Goal: Information Seeking & Learning: Learn about a topic

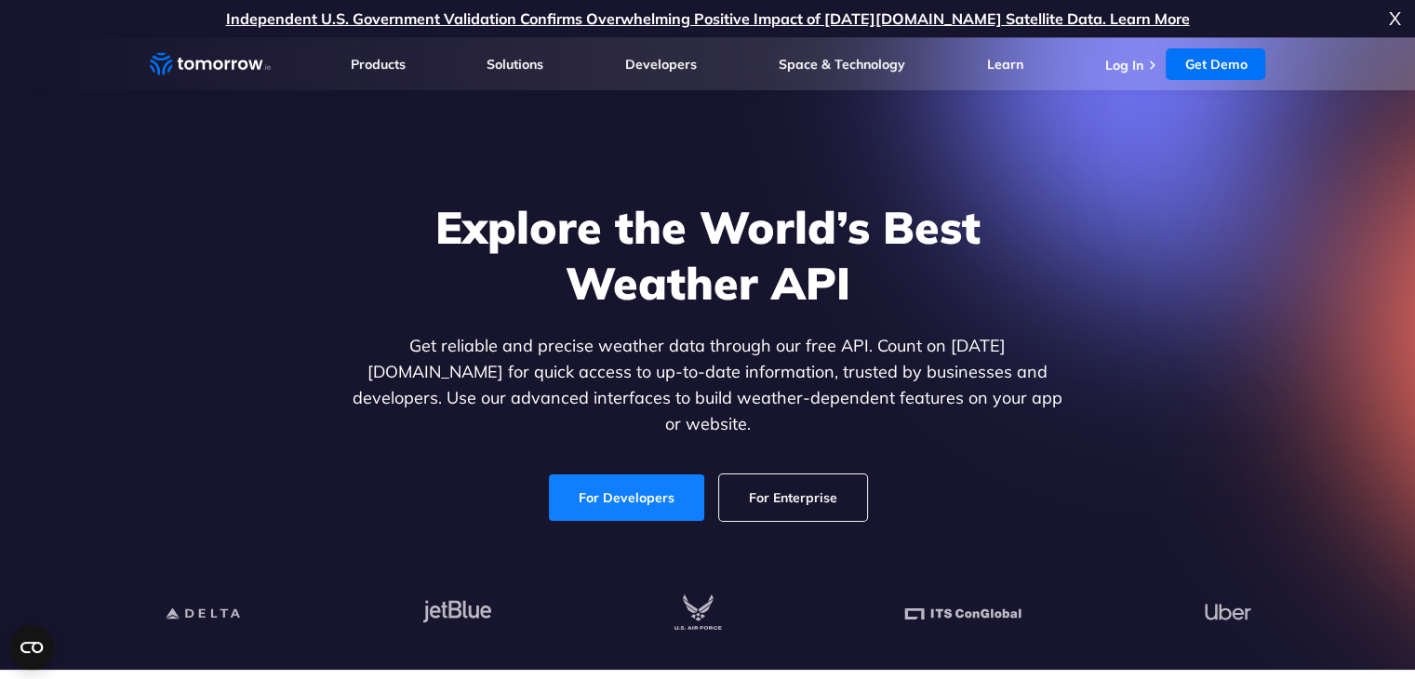
click at [673, 488] on link "For Developers" at bounding box center [626, 497] width 155 height 47
click at [633, 494] on link "For Developers" at bounding box center [626, 497] width 155 height 47
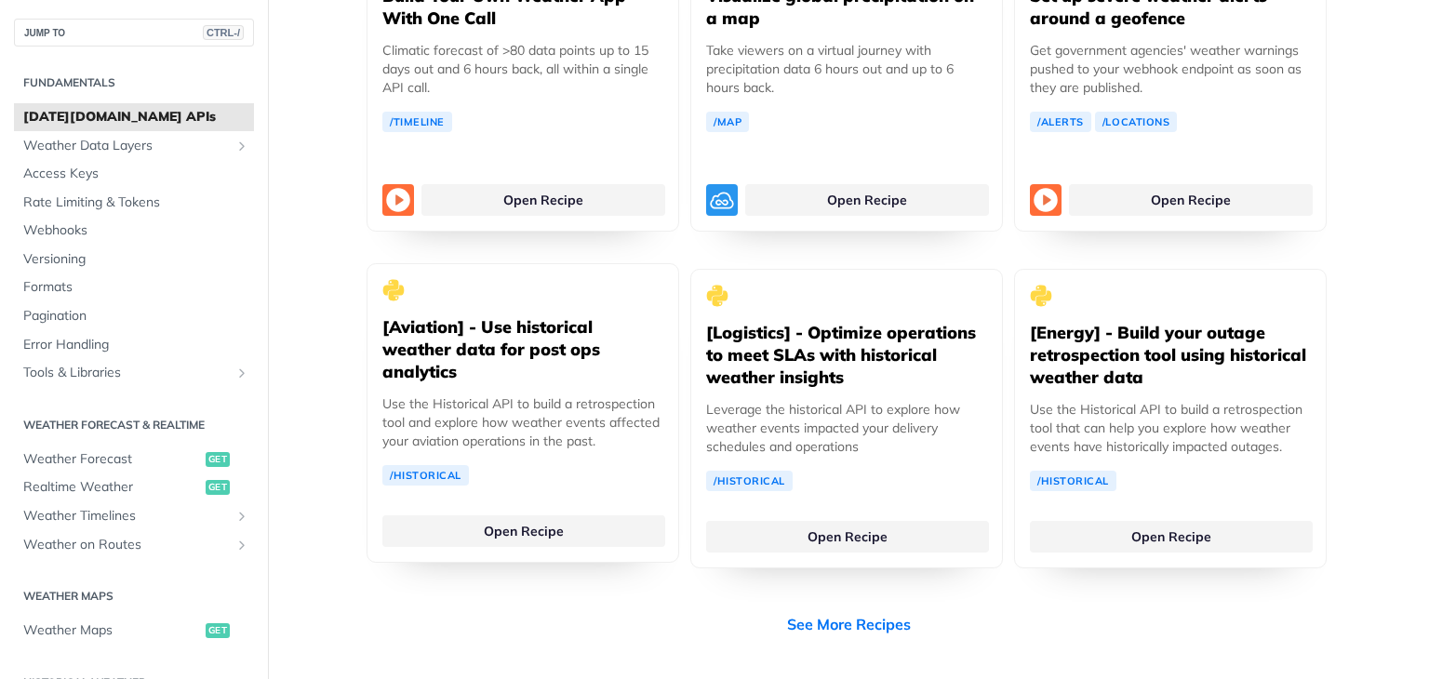
scroll to position [3628, 0]
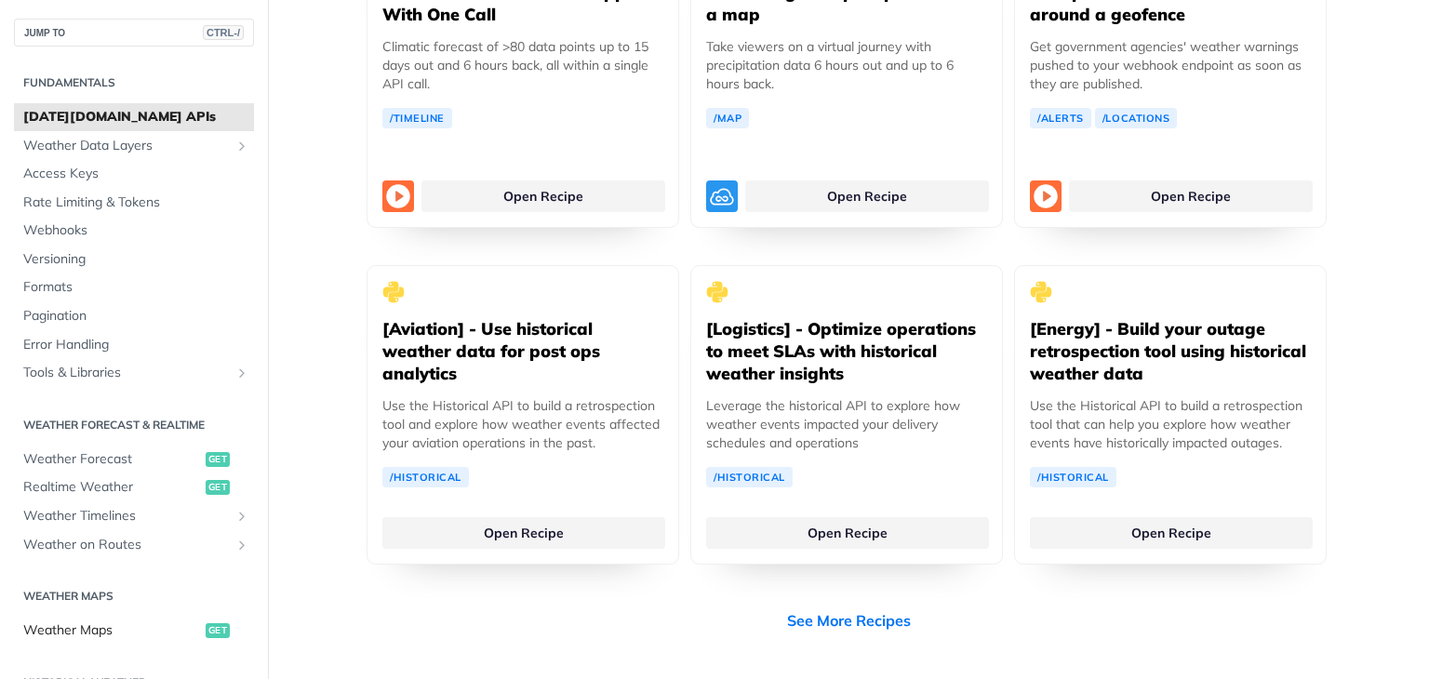
click at [133, 633] on span "Weather Maps" at bounding box center [112, 630] width 178 height 19
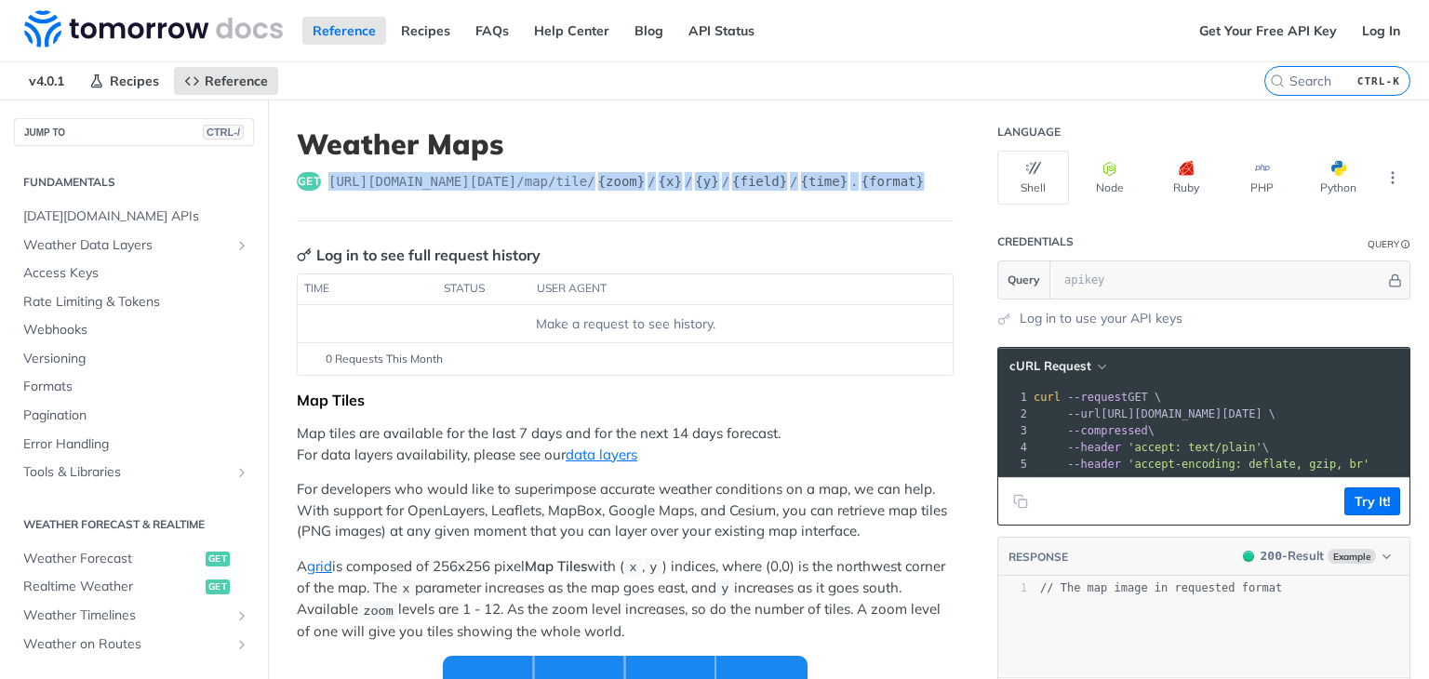
drag, startPoint x: 908, startPoint y: 176, endPoint x: 329, endPoint y: 168, distance: 578.6
click at [329, 168] on header "Weather Maps get https://api.tomorrow.io/v4 /map/tile/ {zoom} / {x} / {y} / {fi…" at bounding box center [625, 174] width 657 height 94
copy span "https://api.tomorrow.io/v4 /map/tile/ {zoom} / {x} / {y} / {field} / {time} . {…"
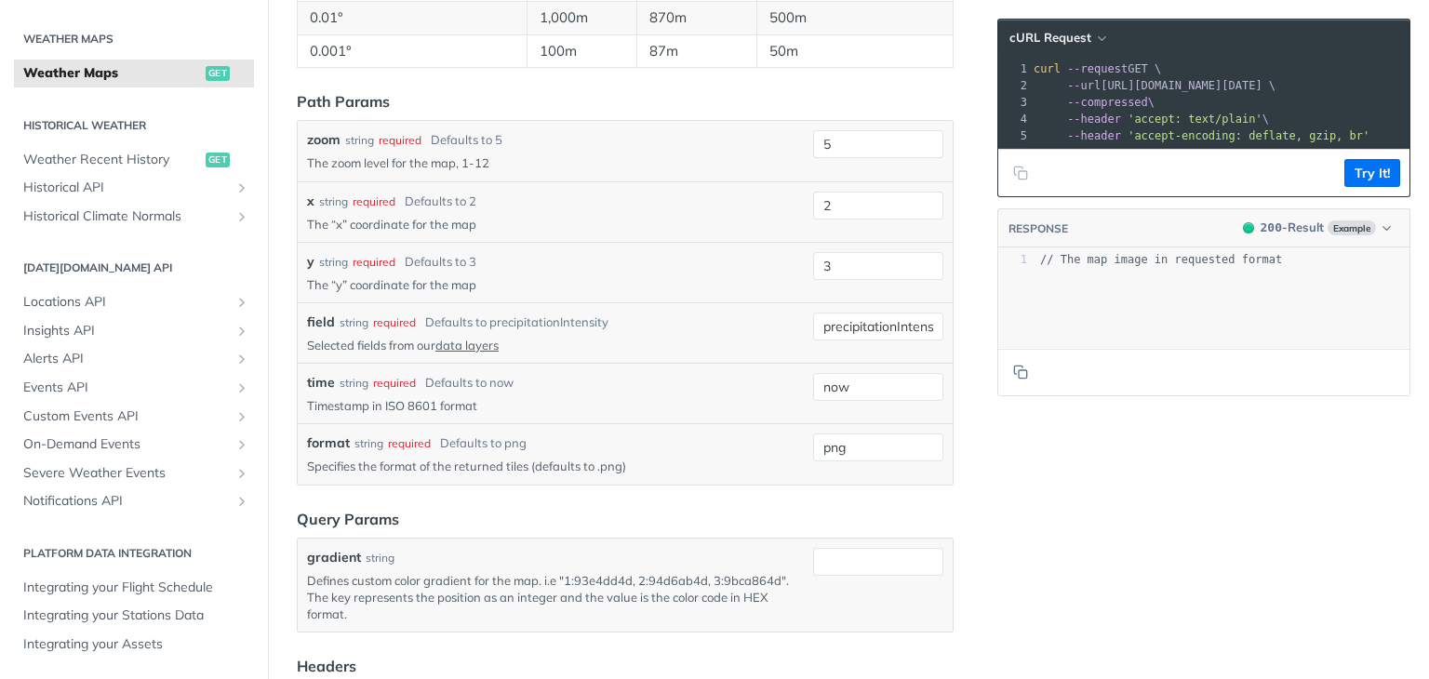
scroll to position [2139, 0]
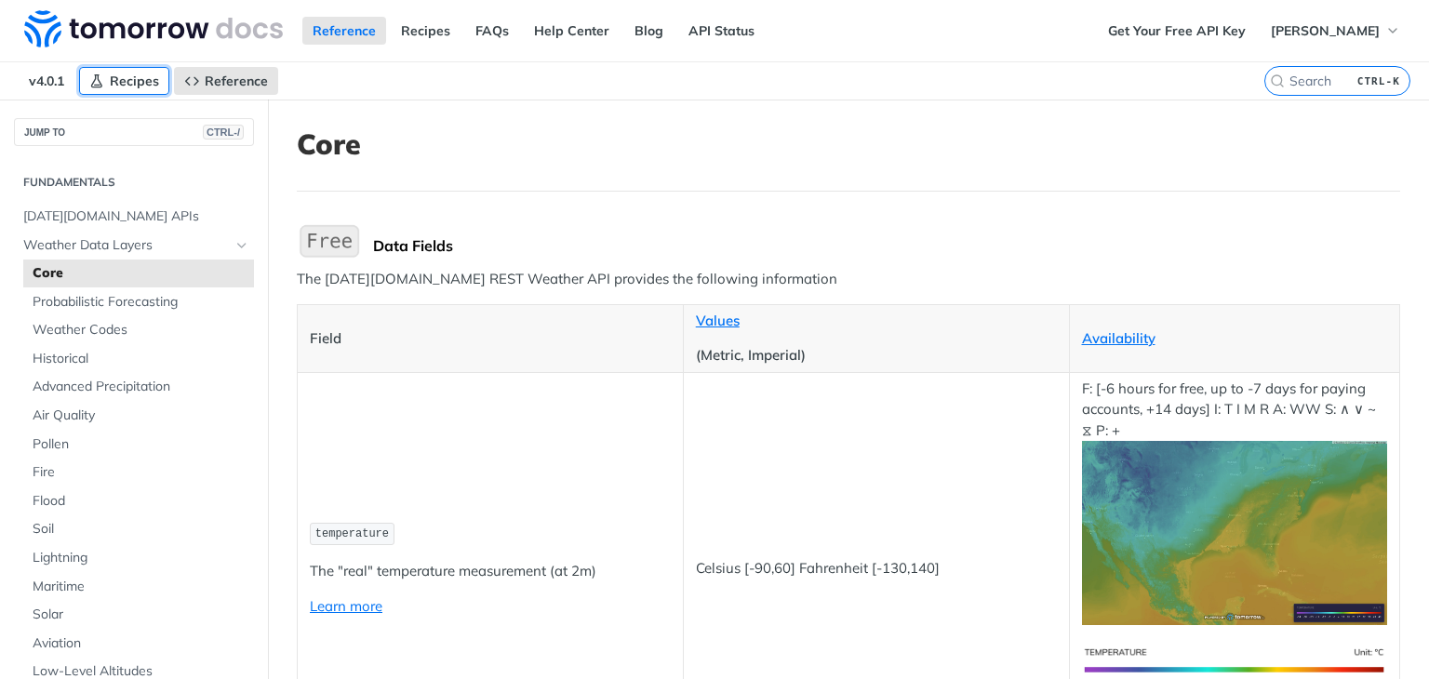
click at [108, 73] on link "Recipes" at bounding box center [124, 81] width 90 height 28
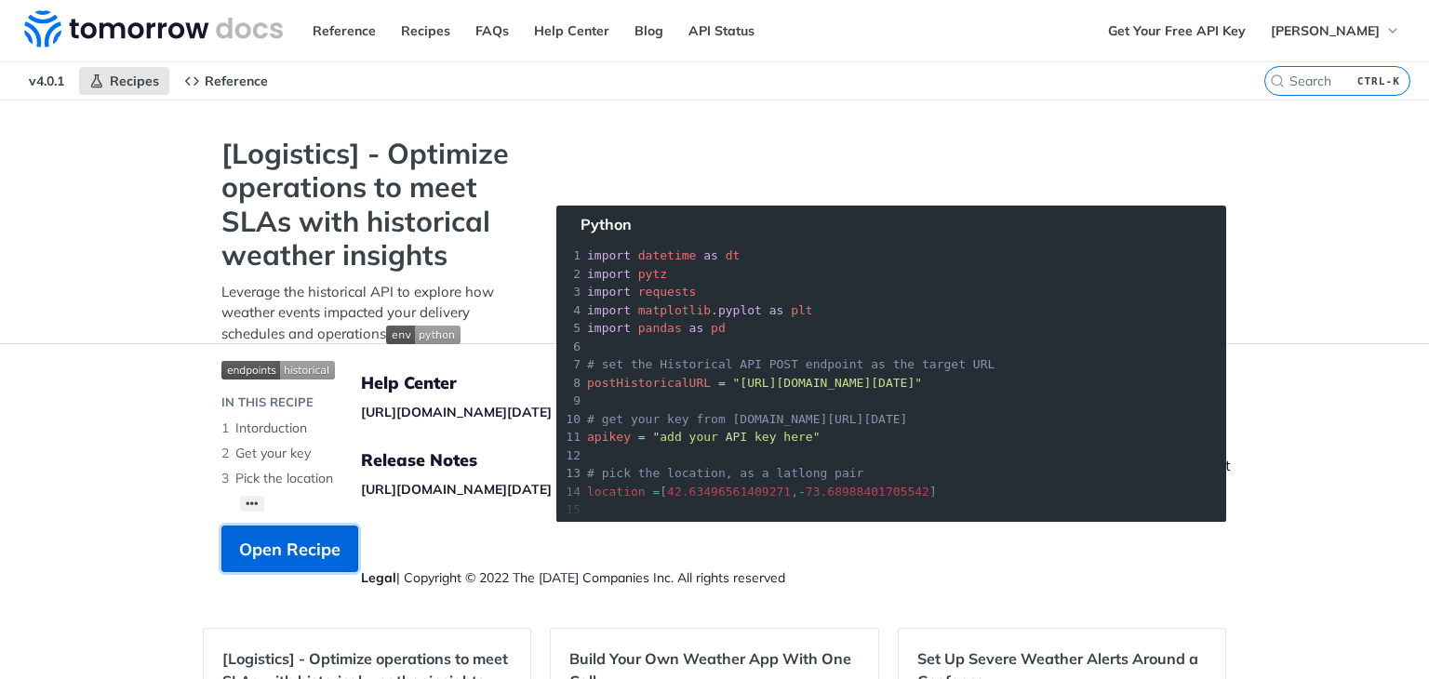
click at [286, 552] on span "Open Recipe" at bounding box center [289, 549] width 101 height 25
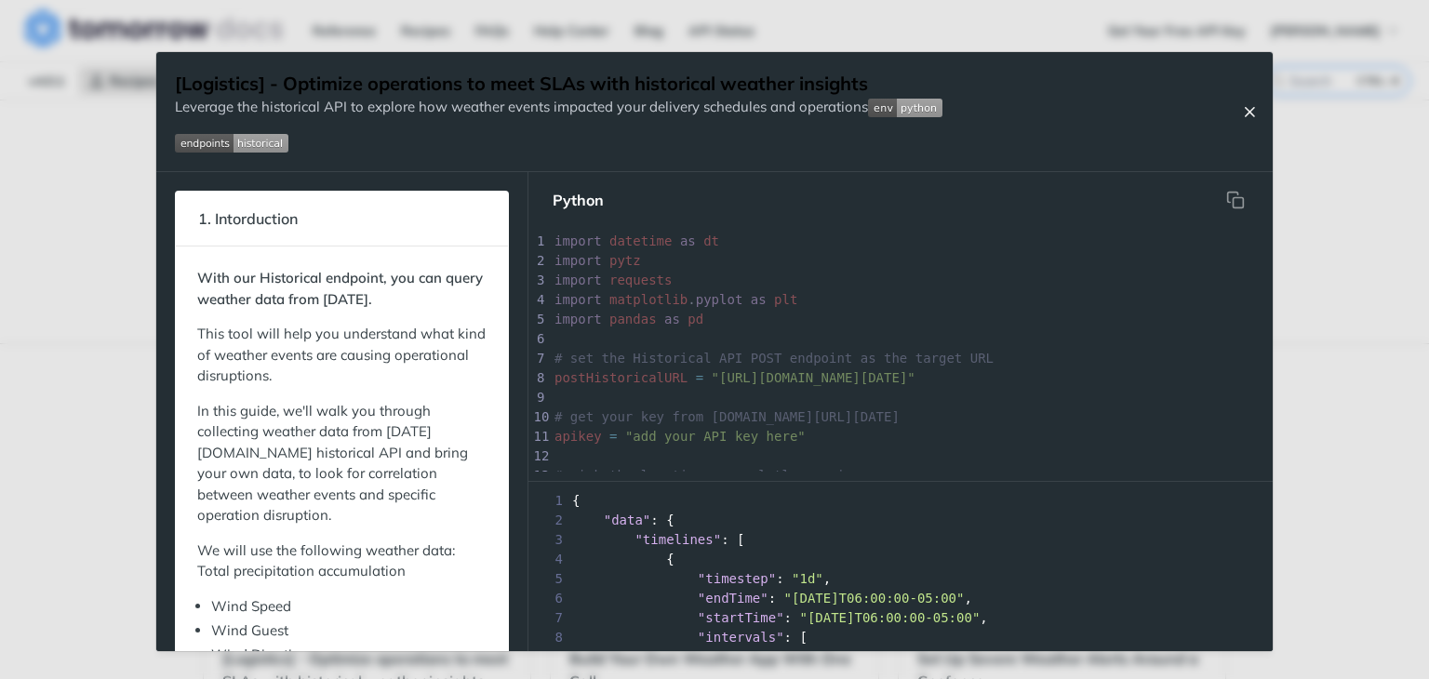
click at [1236, 101] on div "[Logistics] - Optimize operations to meet SLAs with historical weather insights…" at bounding box center [714, 112] width 1116 height 120
click at [1243, 108] on icon "Close Recipe" at bounding box center [1249, 111] width 17 height 17
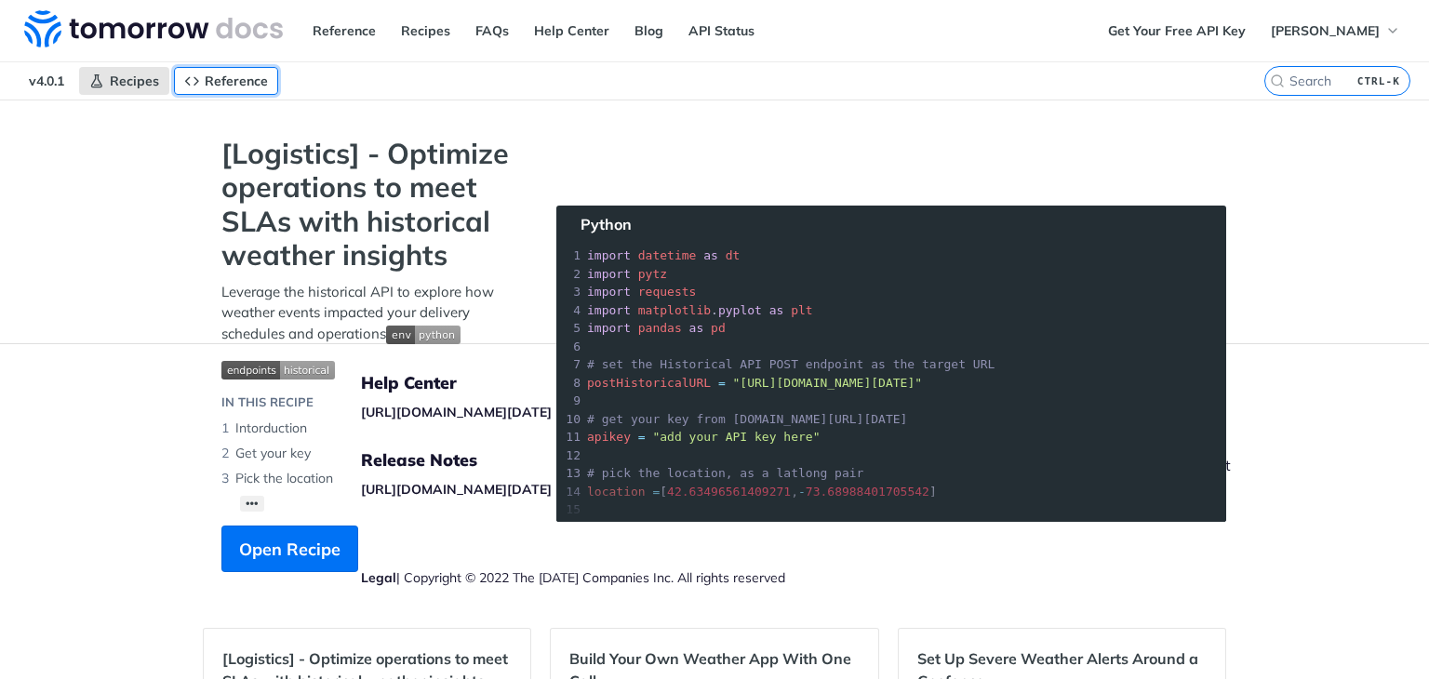
click at [196, 70] on link "Reference" at bounding box center [226, 81] width 104 height 28
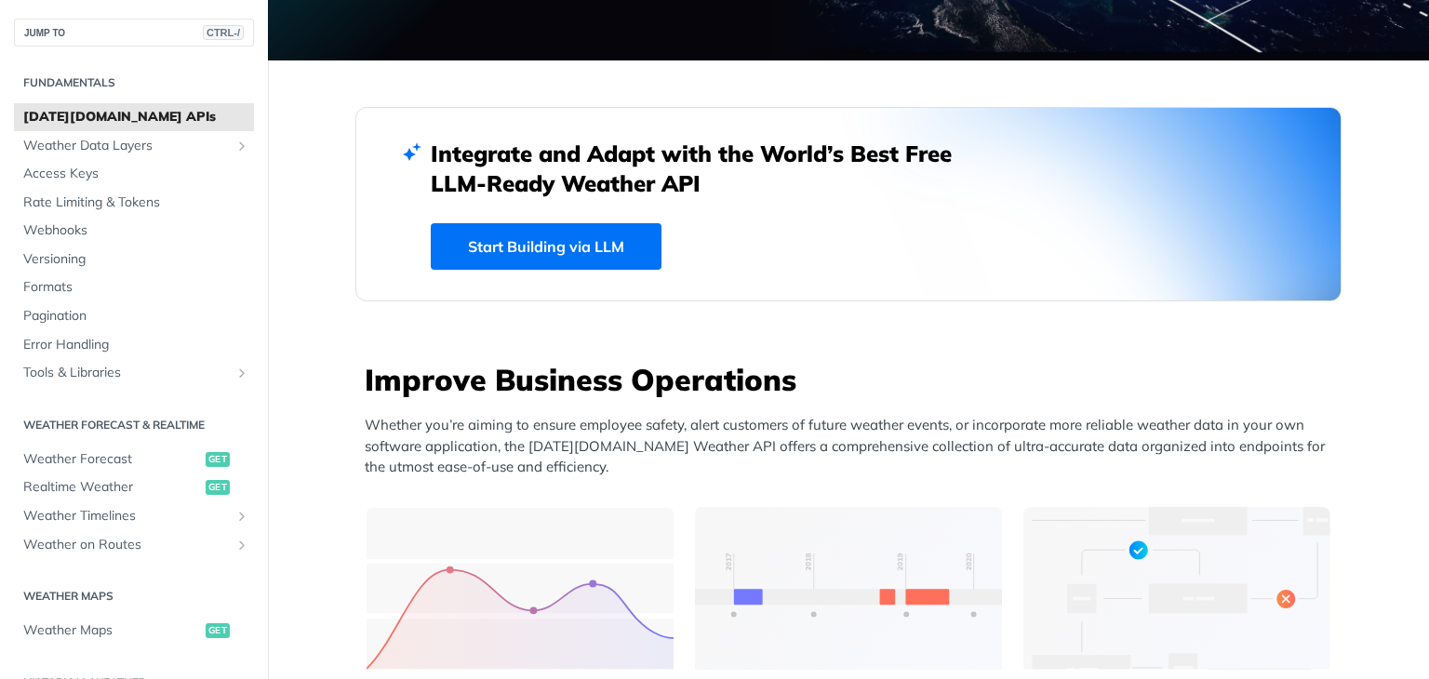
scroll to position [93, 0]
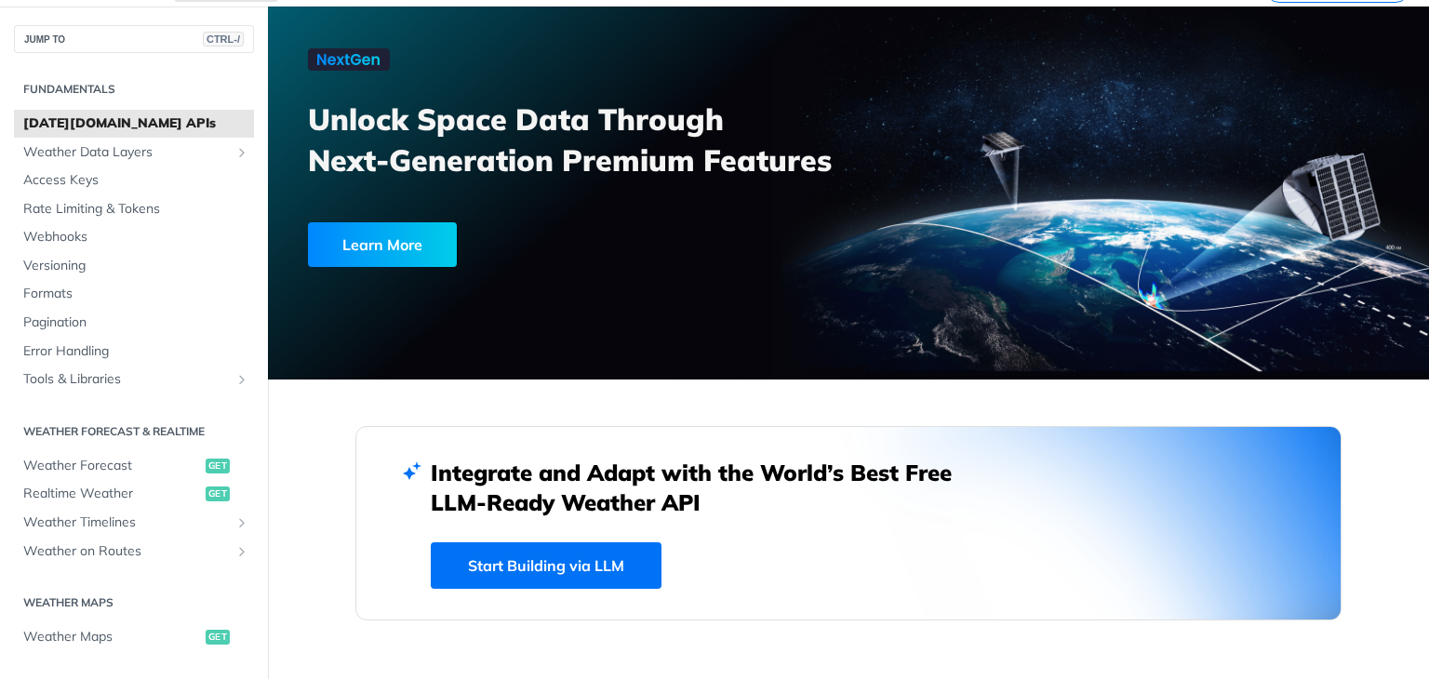
click at [578, 545] on link "Start Building via LLM" at bounding box center [546, 565] width 231 height 47
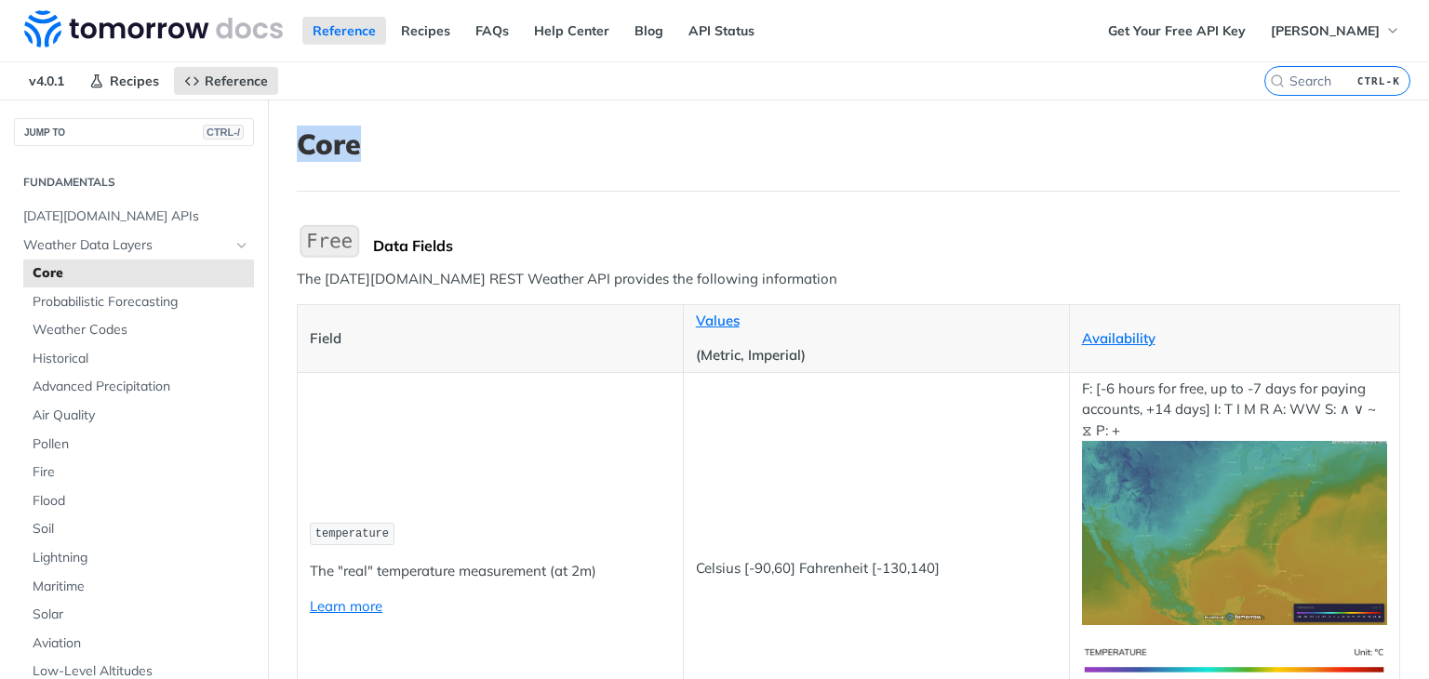
drag, startPoint x: 293, startPoint y: 130, endPoint x: 517, endPoint y: 140, distance: 224.4
click at [517, 140] on h1 "Core" at bounding box center [848, 143] width 1103 height 33
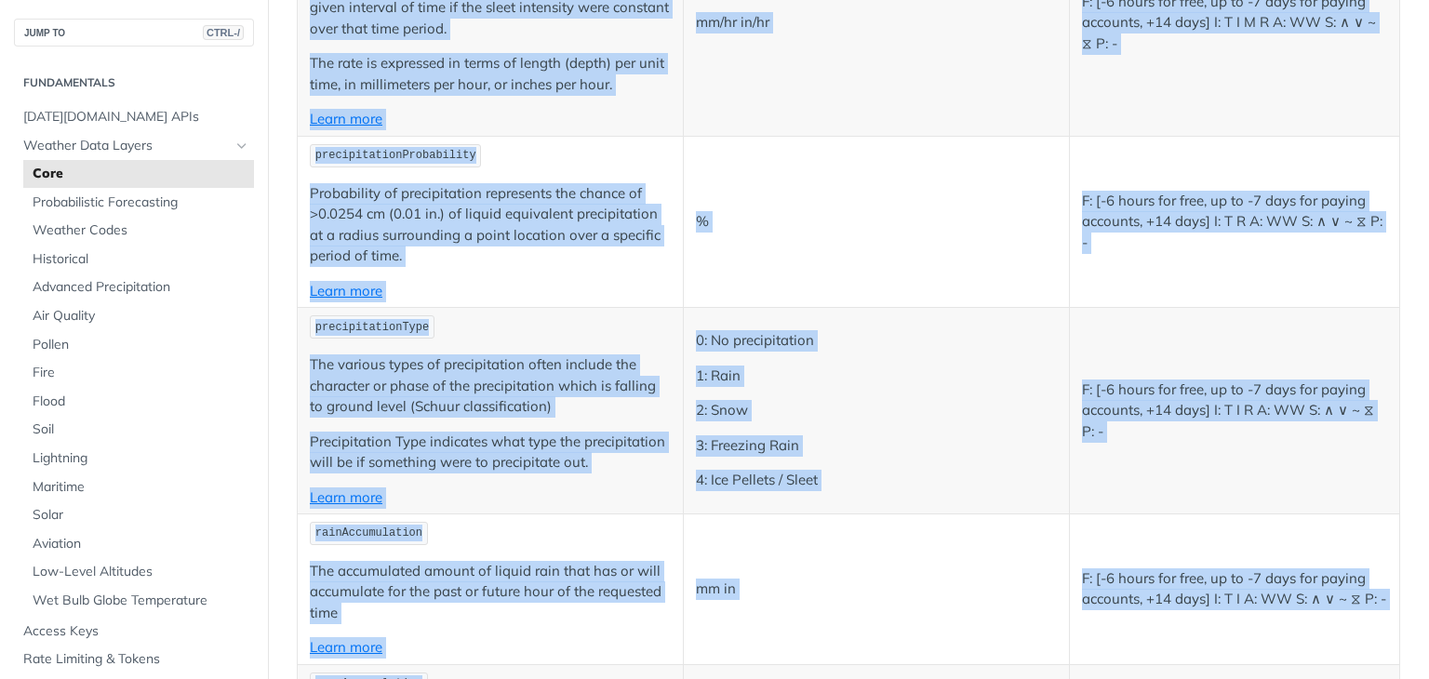
scroll to position [4744, 0]
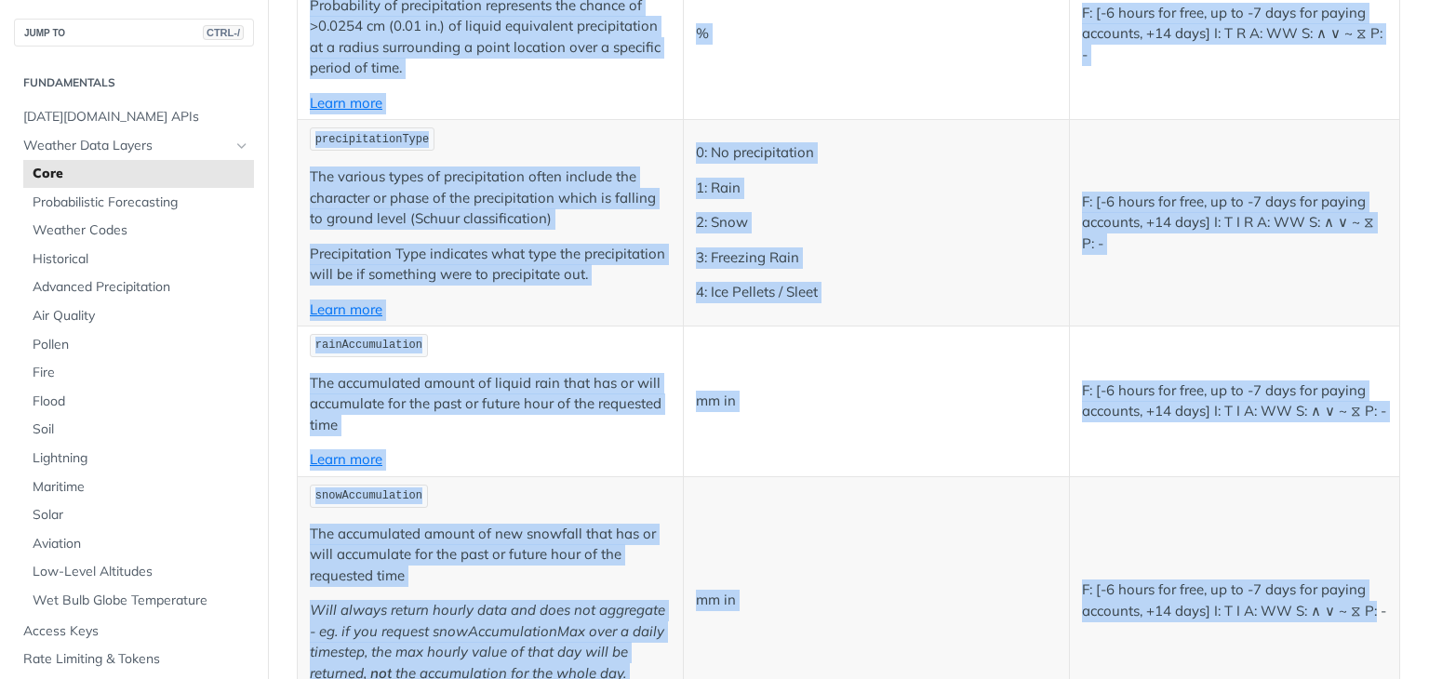
drag, startPoint x: 298, startPoint y: 280, endPoint x: 1384, endPoint y: 555, distance: 1120.8
click at [1360, 593] on div "Data Fields The Tomorrow.io REST Weather API provides the following information…" at bounding box center [848, 513] width 1103 height 10073
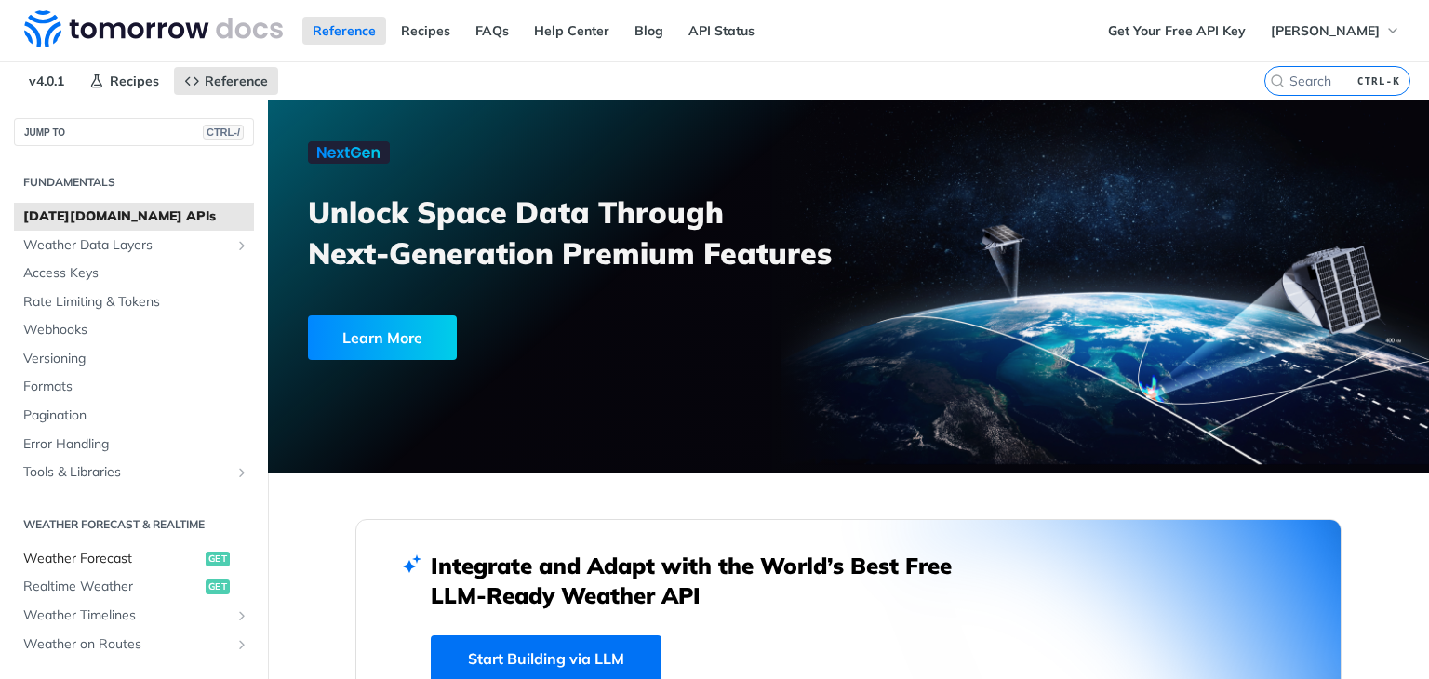
click at [71, 561] on span "Weather Forecast" at bounding box center [112, 559] width 178 height 19
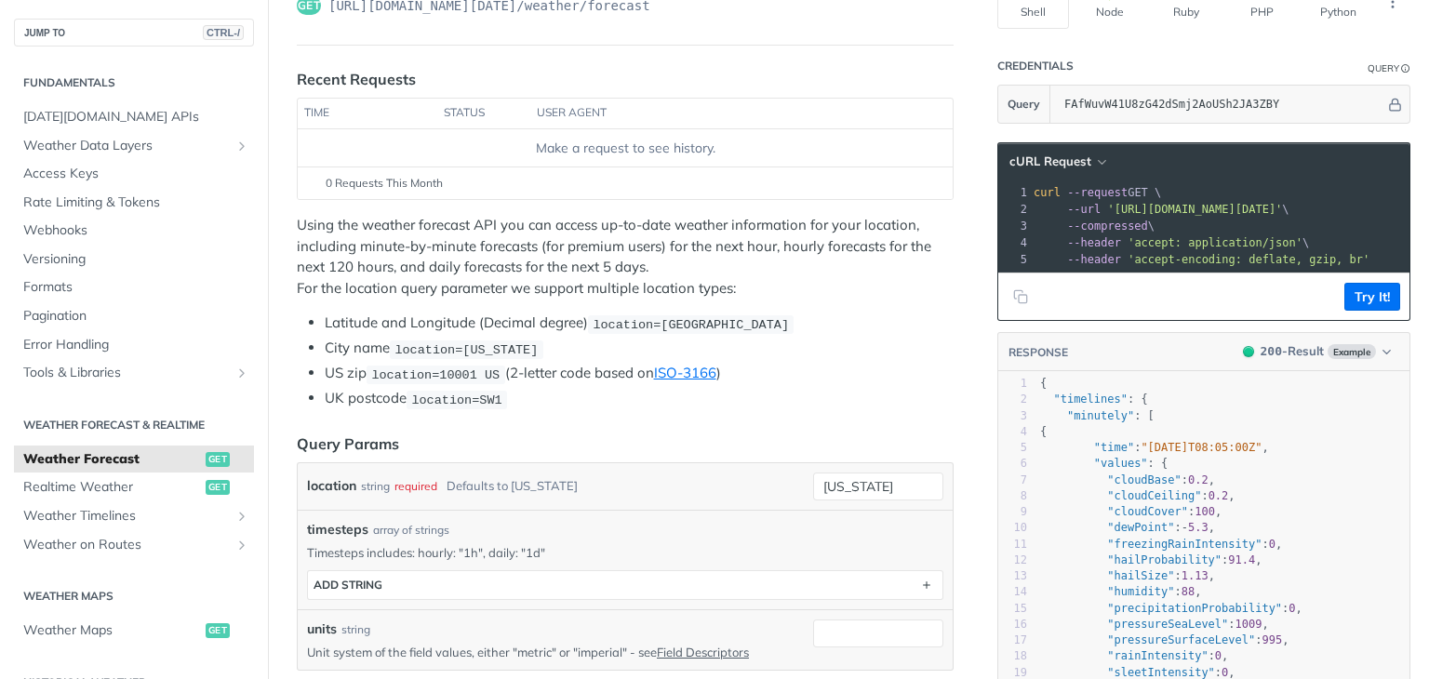
scroll to position [186, 0]
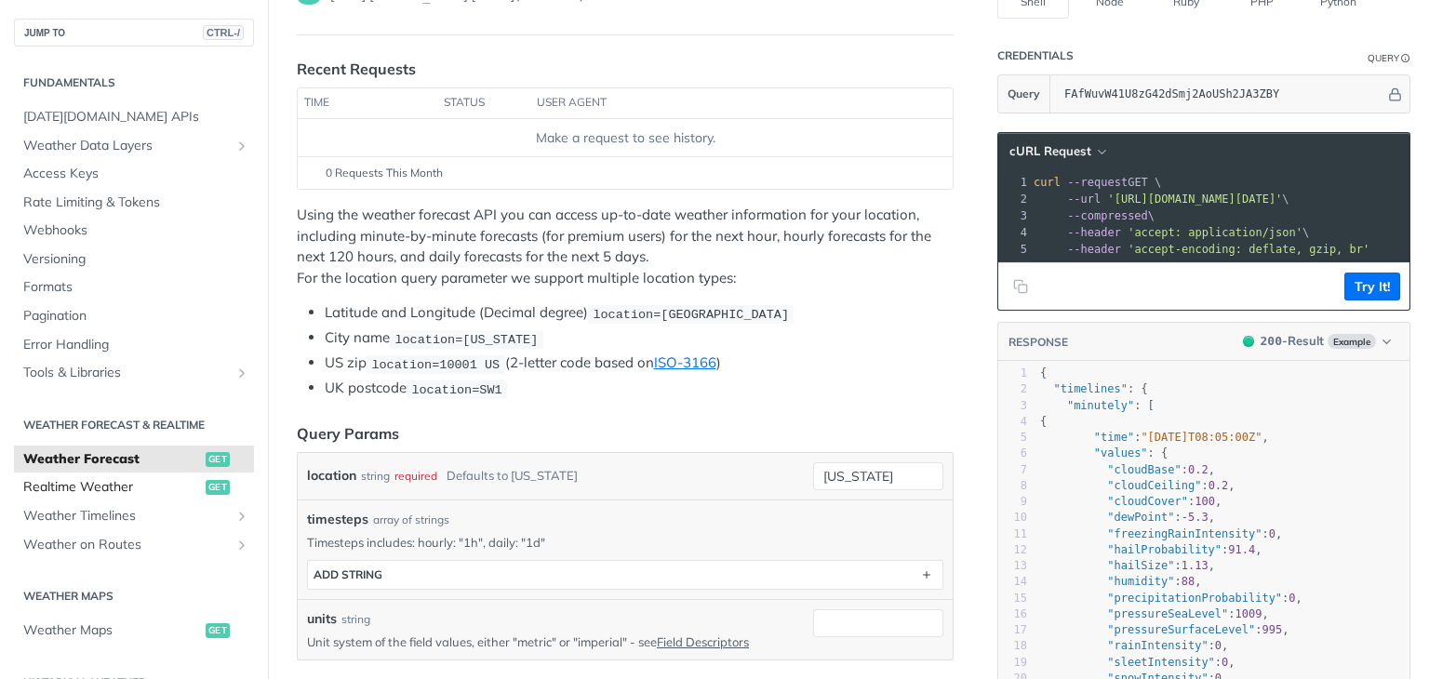
click at [131, 485] on span "Realtime Weather" at bounding box center [112, 487] width 178 height 19
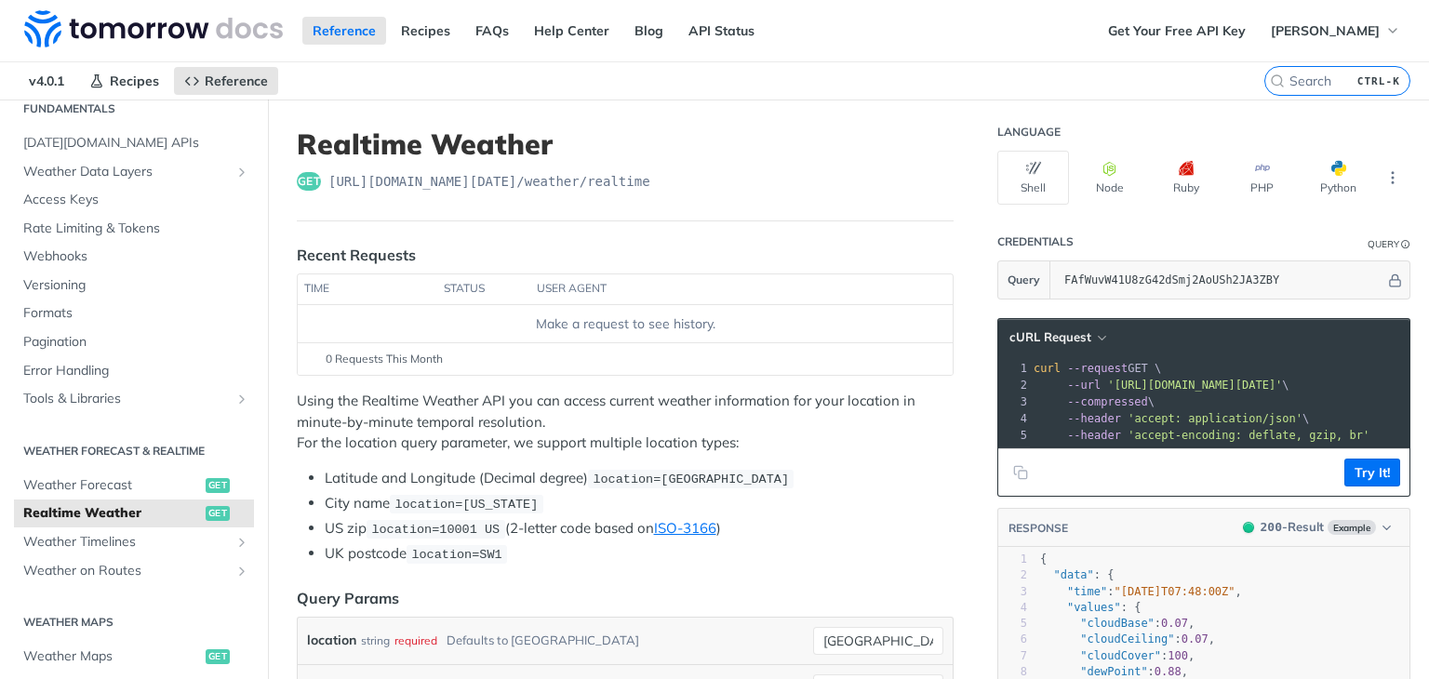
scroll to position [186, 0]
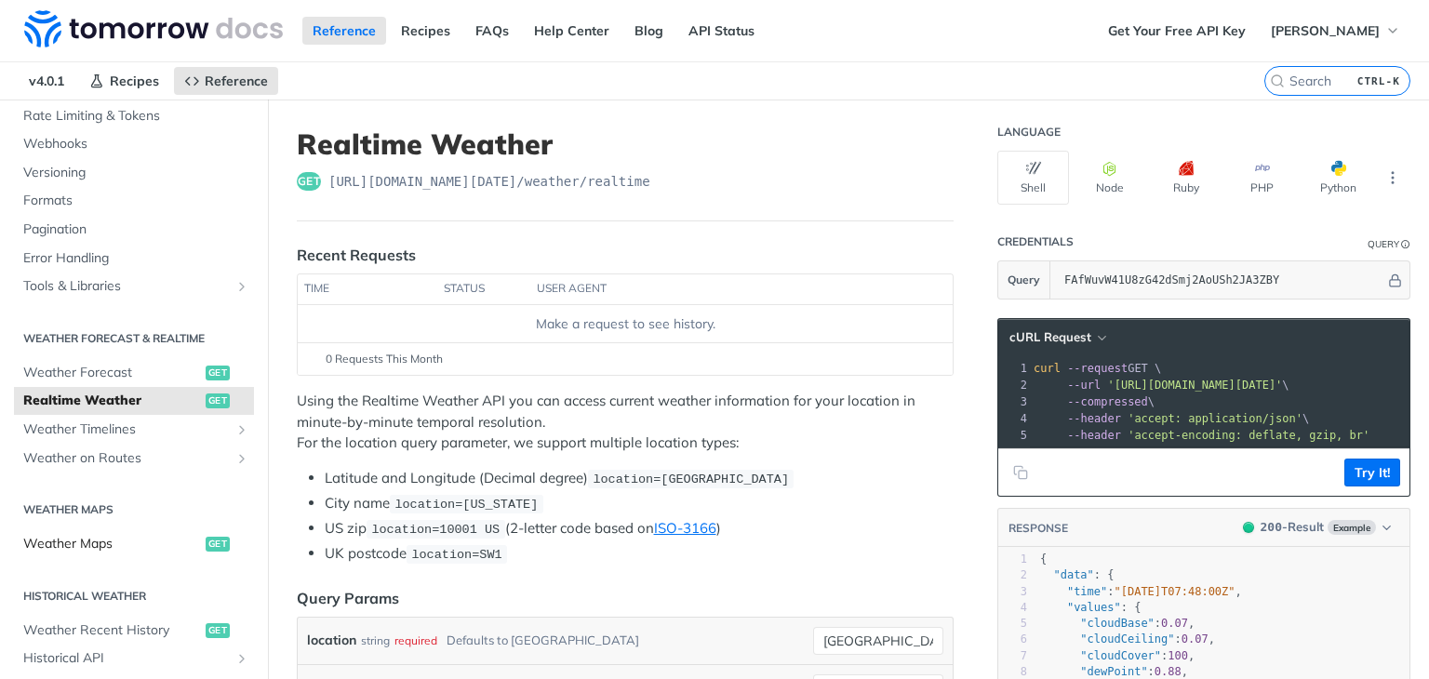
click at [141, 546] on span "Weather Maps" at bounding box center [112, 544] width 178 height 19
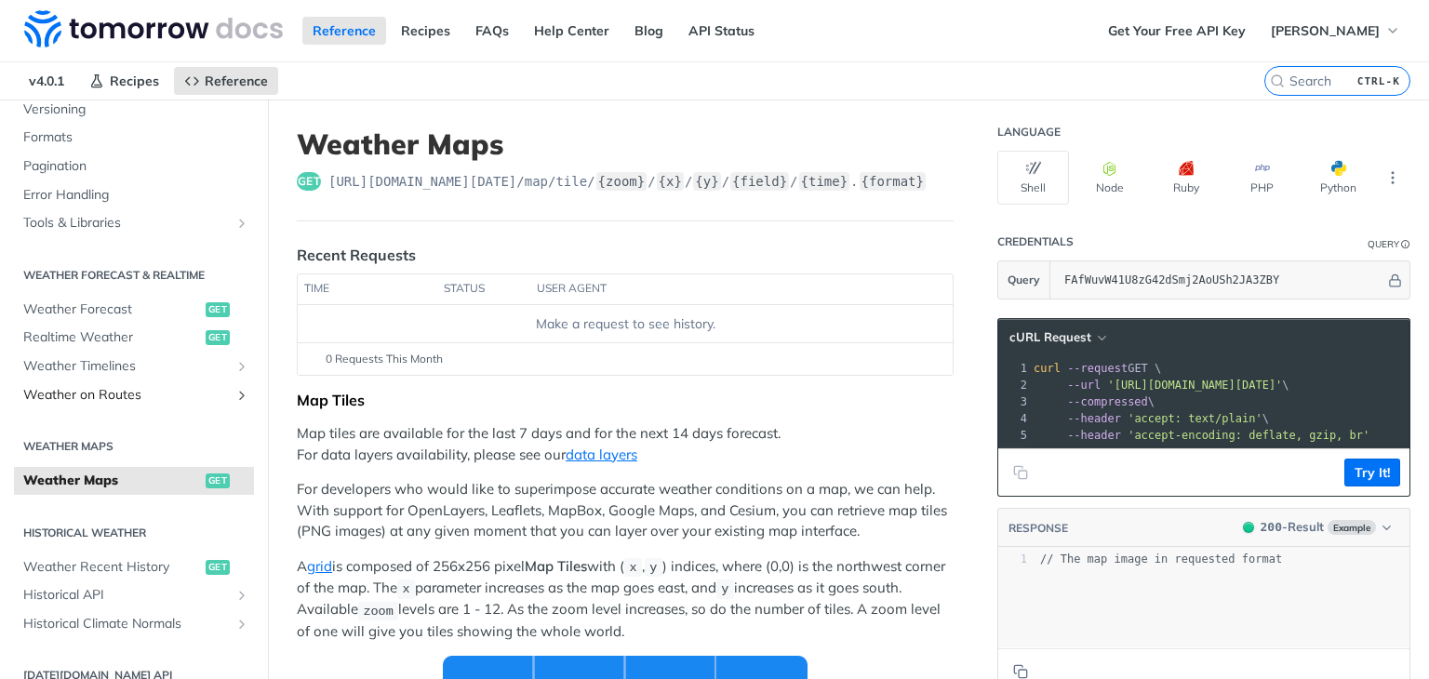
scroll to position [279, 0]
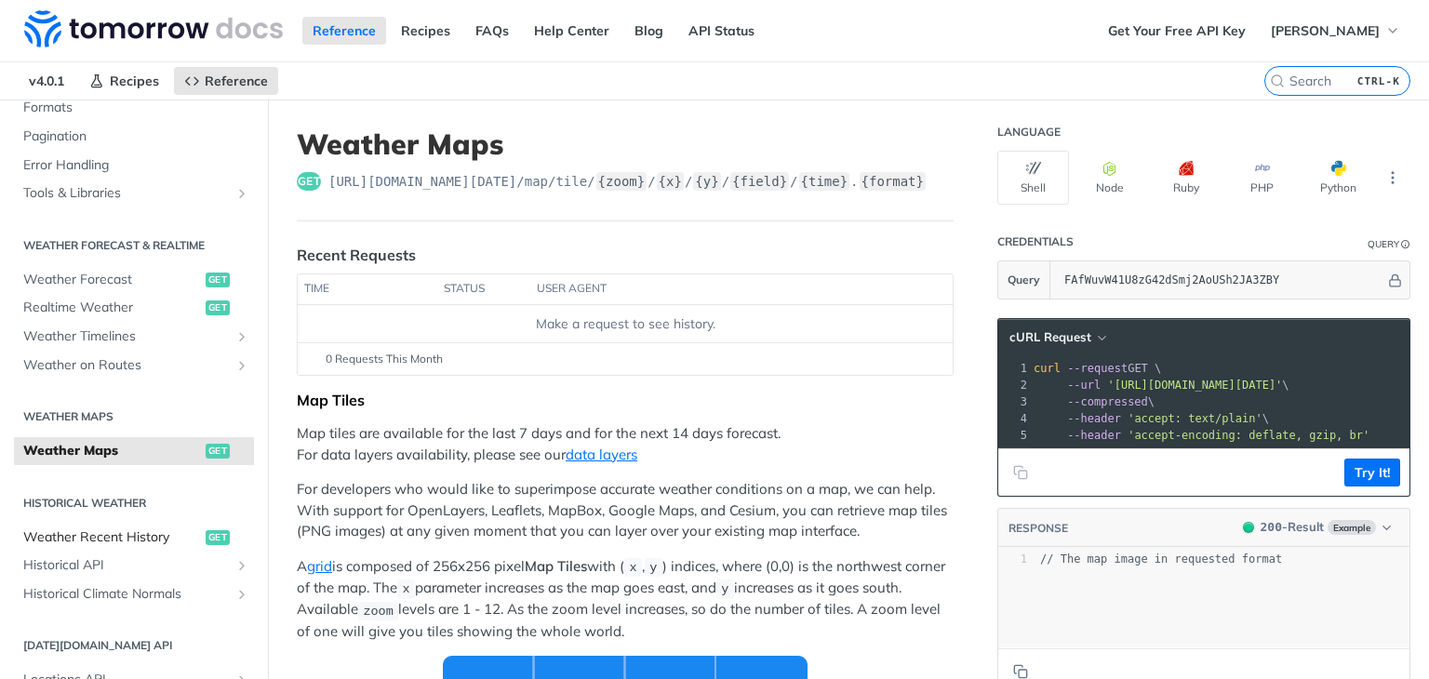
click at [146, 528] on span "Weather Recent History" at bounding box center [112, 537] width 178 height 19
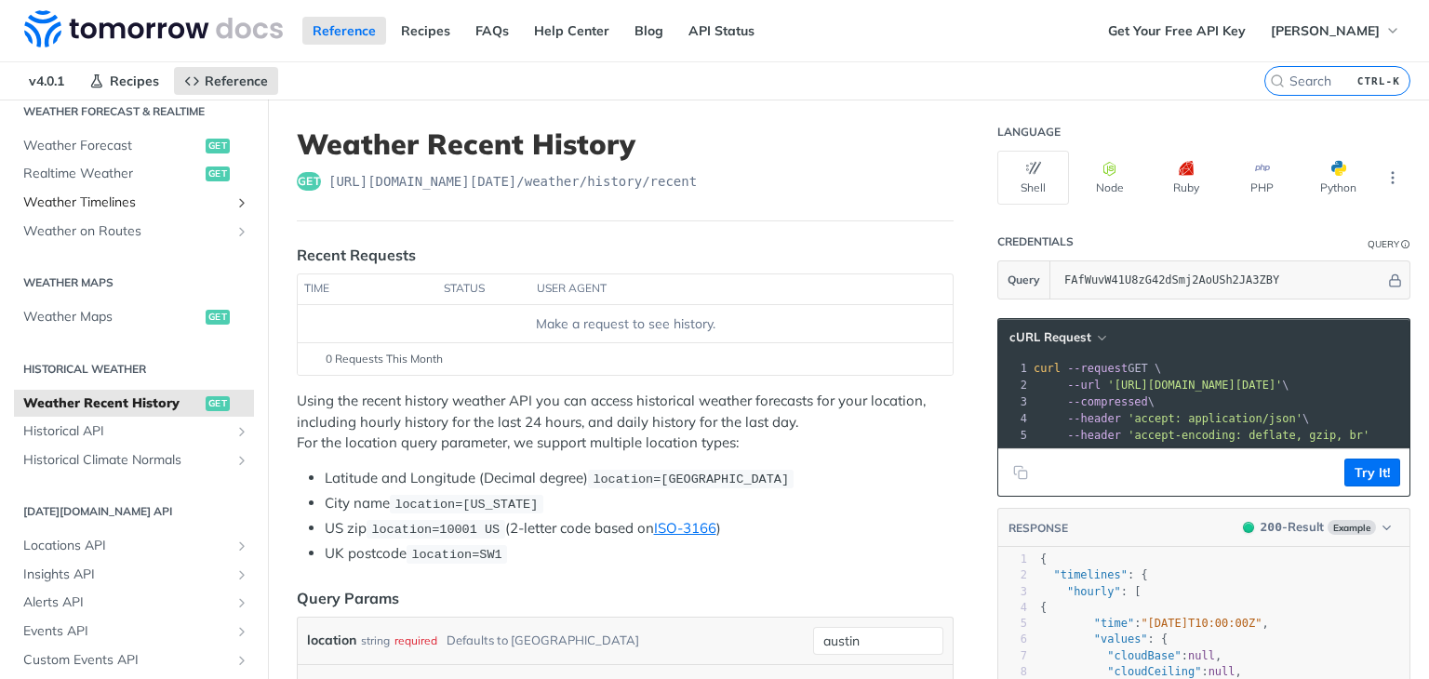
scroll to position [279, 0]
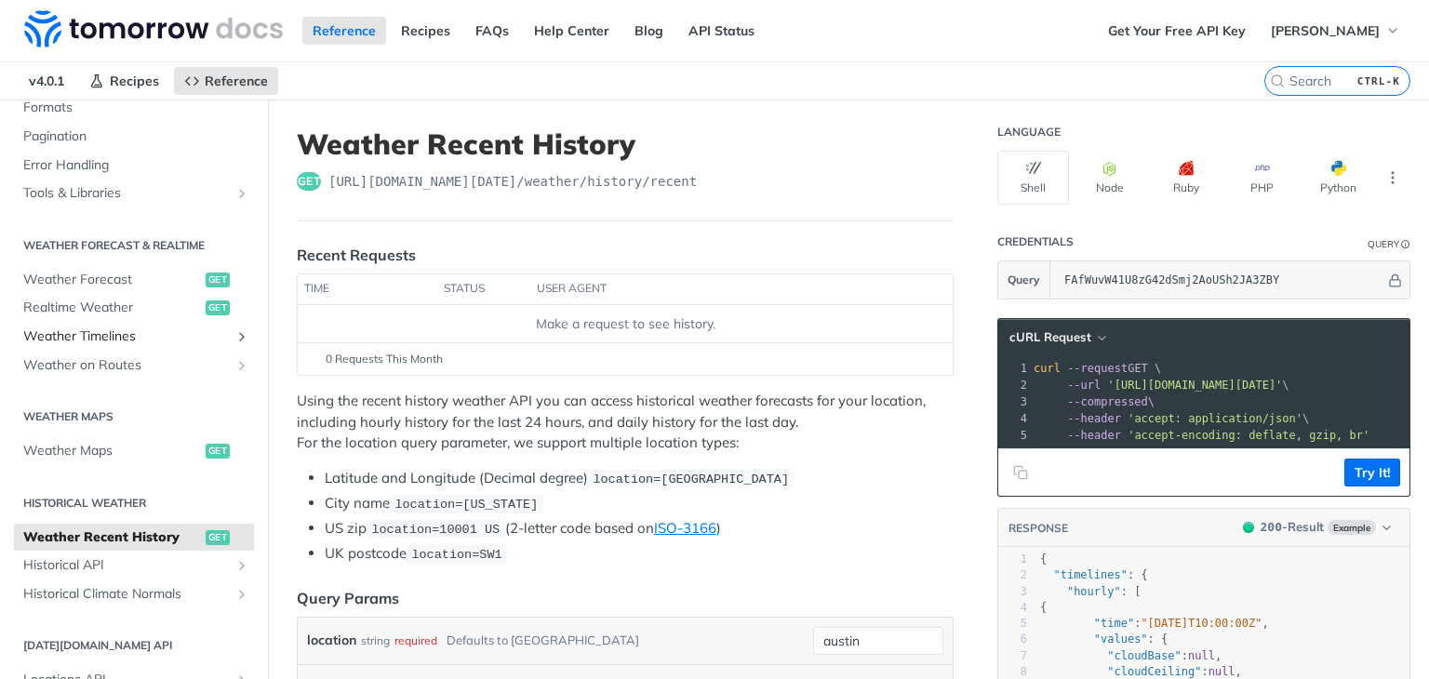
click at [122, 342] on span "Weather Timelines" at bounding box center [126, 336] width 207 height 19
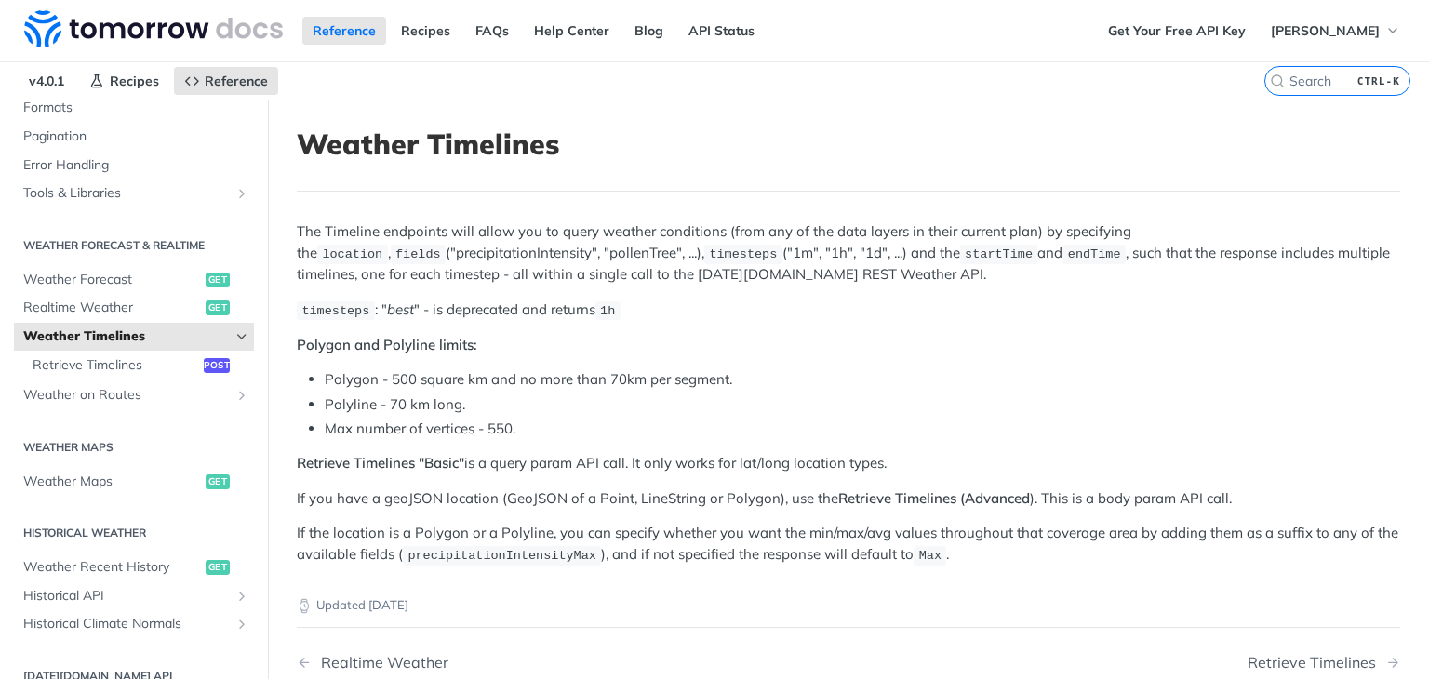
click at [123, 335] on span "Weather Timelines" at bounding box center [126, 336] width 207 height 19
click at [234, 332] on icon "Hide subpages for Weather Timelines" at bounding box center [241, 336] width 15 height 15
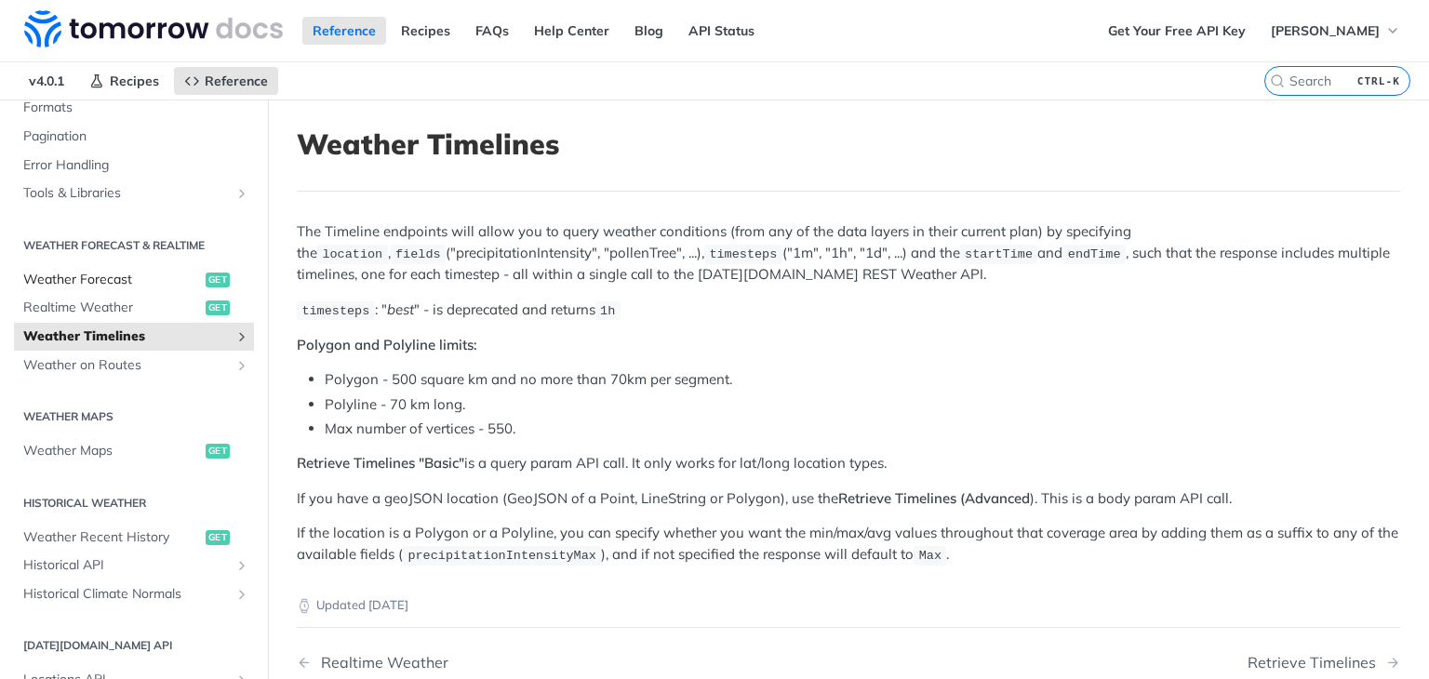
click at [170, 278] on span "Weather Forecast" at bounding box center [112, 280] width 178 height 19
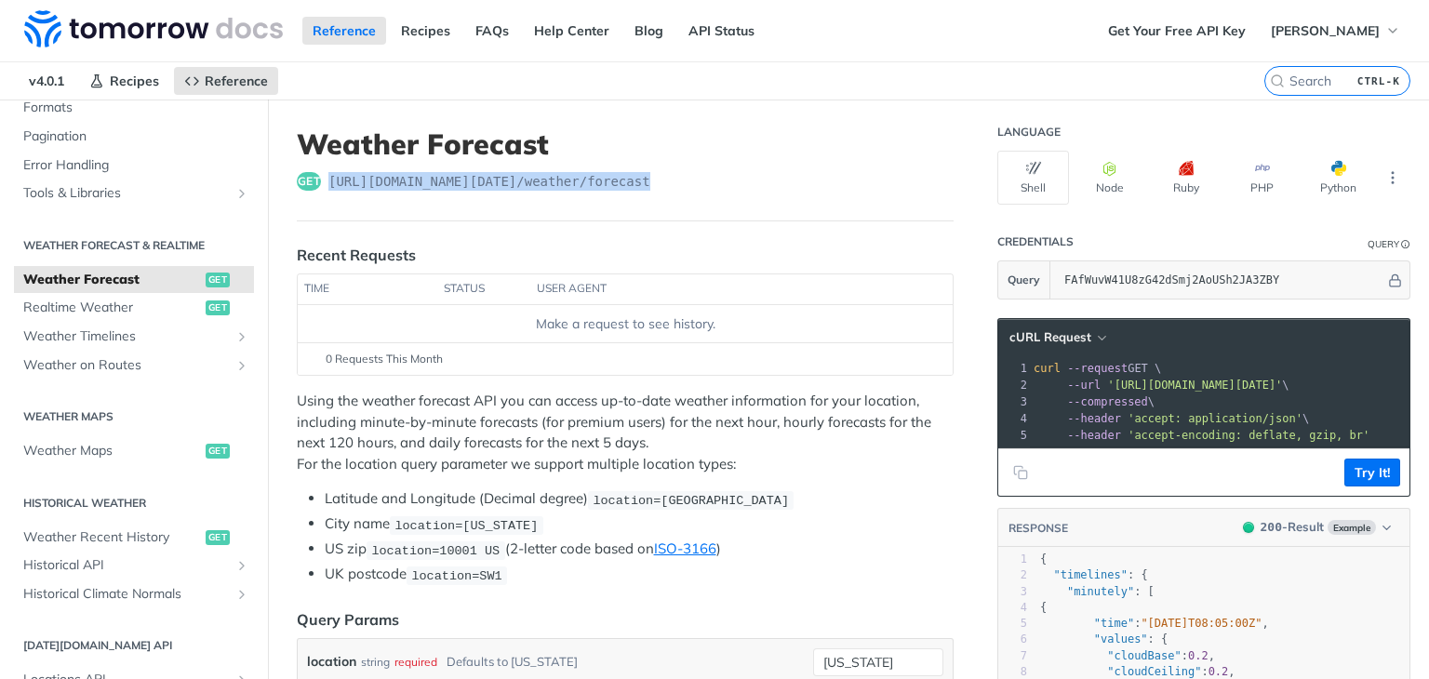
drag, startPoint x: 685, startPoint y: 174, endPoint x: 330, endPoint y: 178, distance: 354.4
click at [330, 178] on div "get https://api.tomorrow.io/v4 /weather/forecast" at bounding box center [625, 181] width 657 height 19
copy span "https://api.tomorrow.io/v4 /weather/forecast"
click at [104, 308] on span "Realtime Weather" at bounding box center [112, 308] width 178 height 19
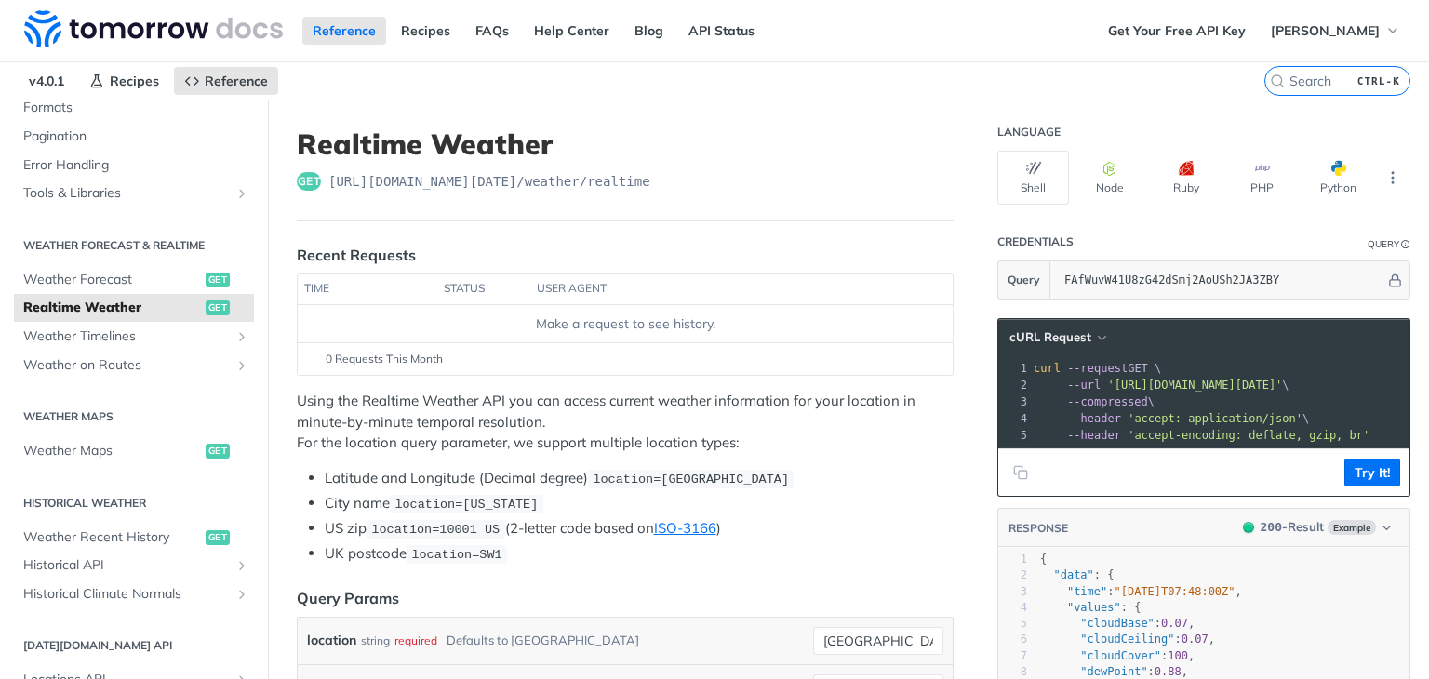
click at [665, 181] on div "get https://api.tomorrow.io/v4 /weather/realtime" at bounding box center [625, 181] width 657 height 19
drag, startPoint x: 665, startPoint y: 181, endPoint x: 348, endPoint y: 174, distance: 317.3
click at [348, 174] on div "get https://api.tomorrow.io/v4 /weather/realtime" at bounding box center [625, 181] width 657 height 19
copy span "https://api.tomorrow.io/v4 /weather/realtime"
click at [804, 213] on header "Realtime Weather get https://api.tomorrow.io/v4 /weather/realtime" at bounding box center [625, 174] width 657 height 94
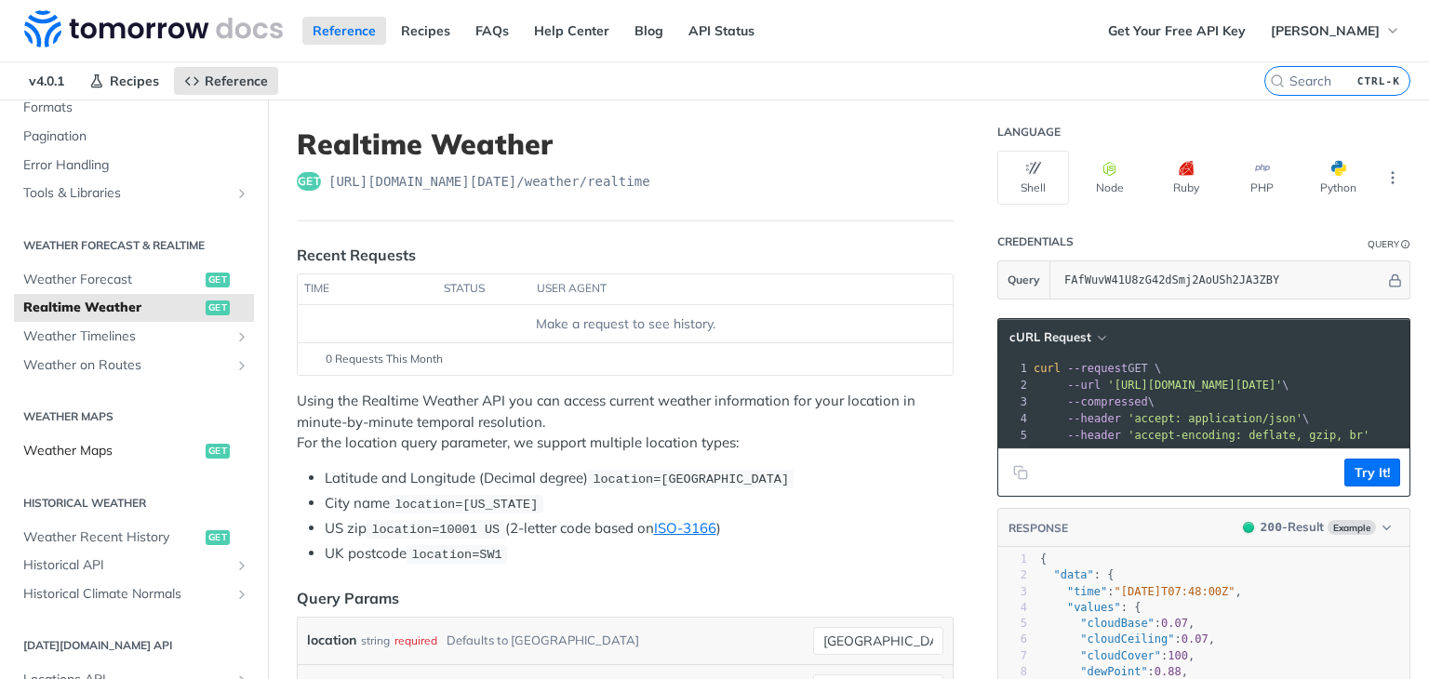
click at [152, 462] on link "Weather Maps get" at bounding box center [134, 451] width 240 height 28
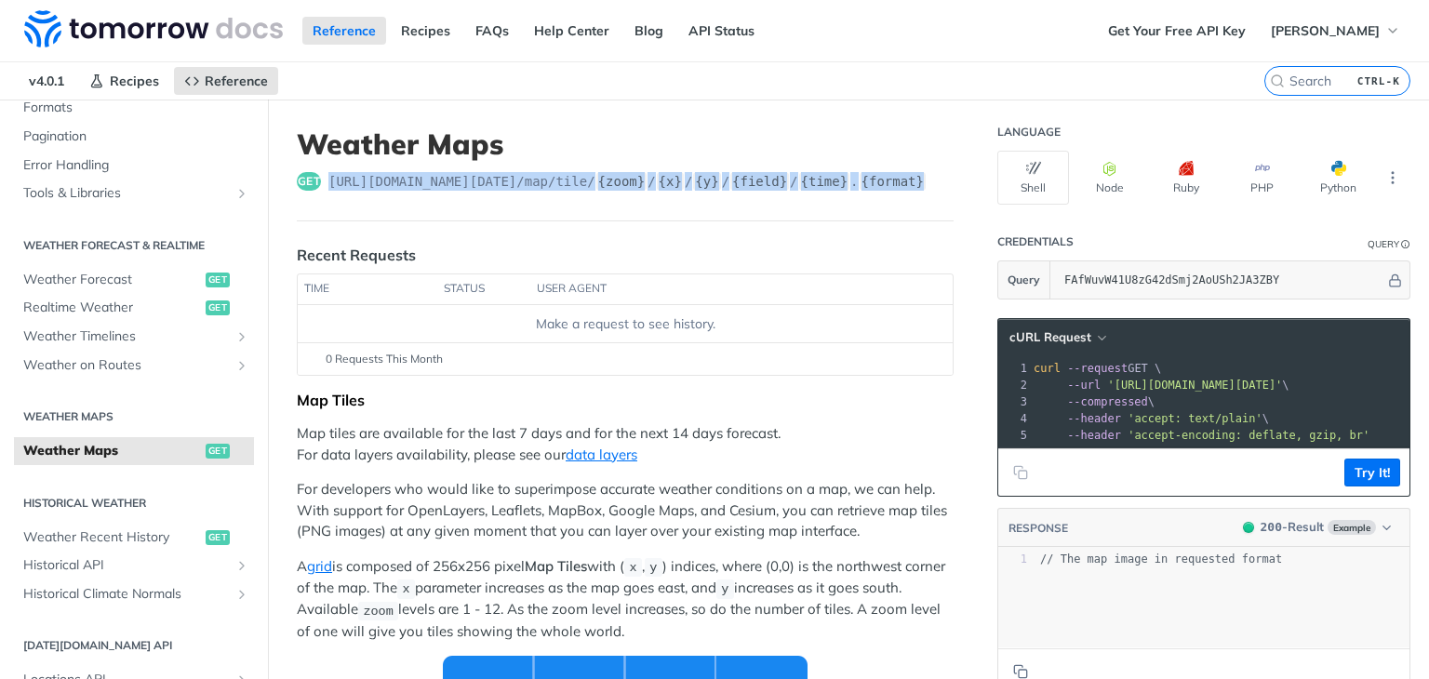
drag, startPoint x: 904, startPoint y: 187, endPoint x: 330, endPoint y: 198, distance: 574.0
click at [330, 198] on header "Weather Maps get https://api.tomorrow.io/v4 /map/tile/ {zoom} / {x} / {y} / {fi…" at bounding box center [625, 174] width 657 height 94
copy span "https://api.tomorrow.io/v4 /map/tile/ {zoom} / {x} / {y} / {field} / {time} . {…"
click at [794, 206] on header "Weather Maps get https://api.tomorrow.io/v4 /map/tile/ {zoom} / {x} / {y} / {fi…" at bounding box center [625, 174] width 657 height 94
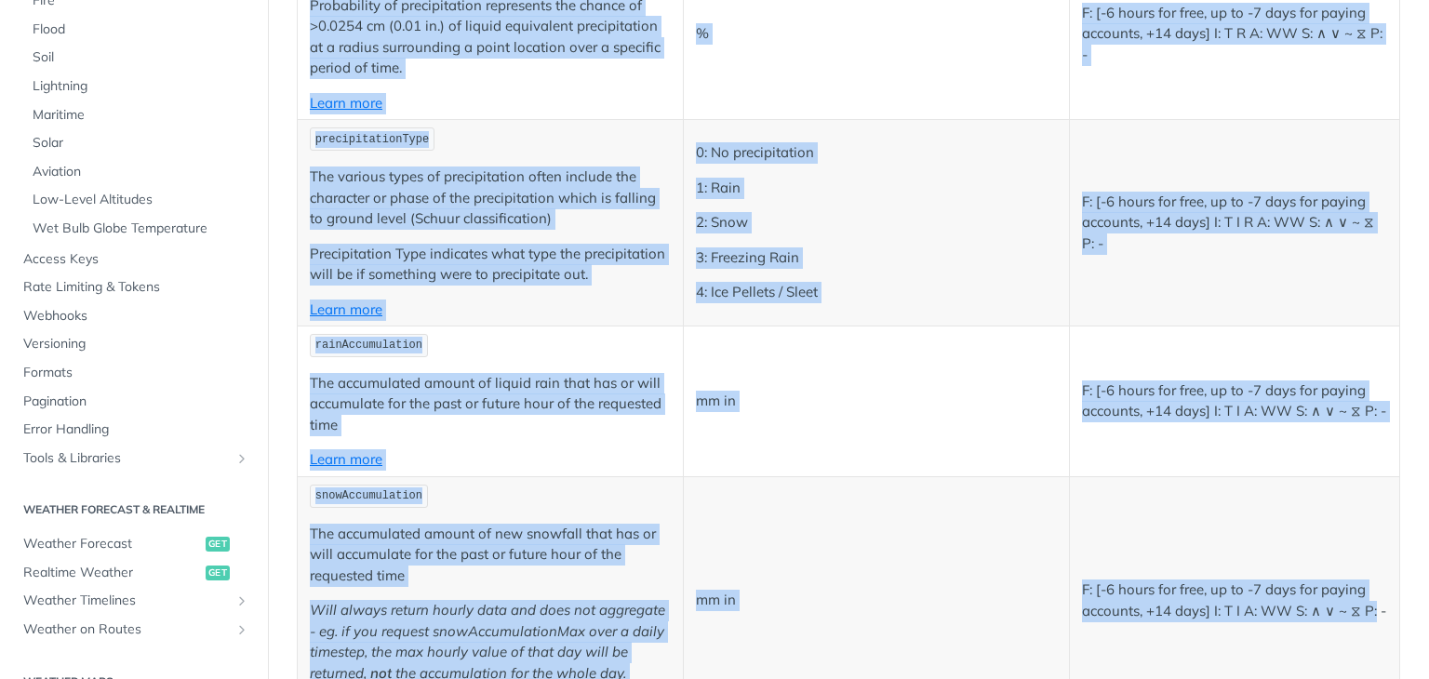
scroll to position [651, 0]
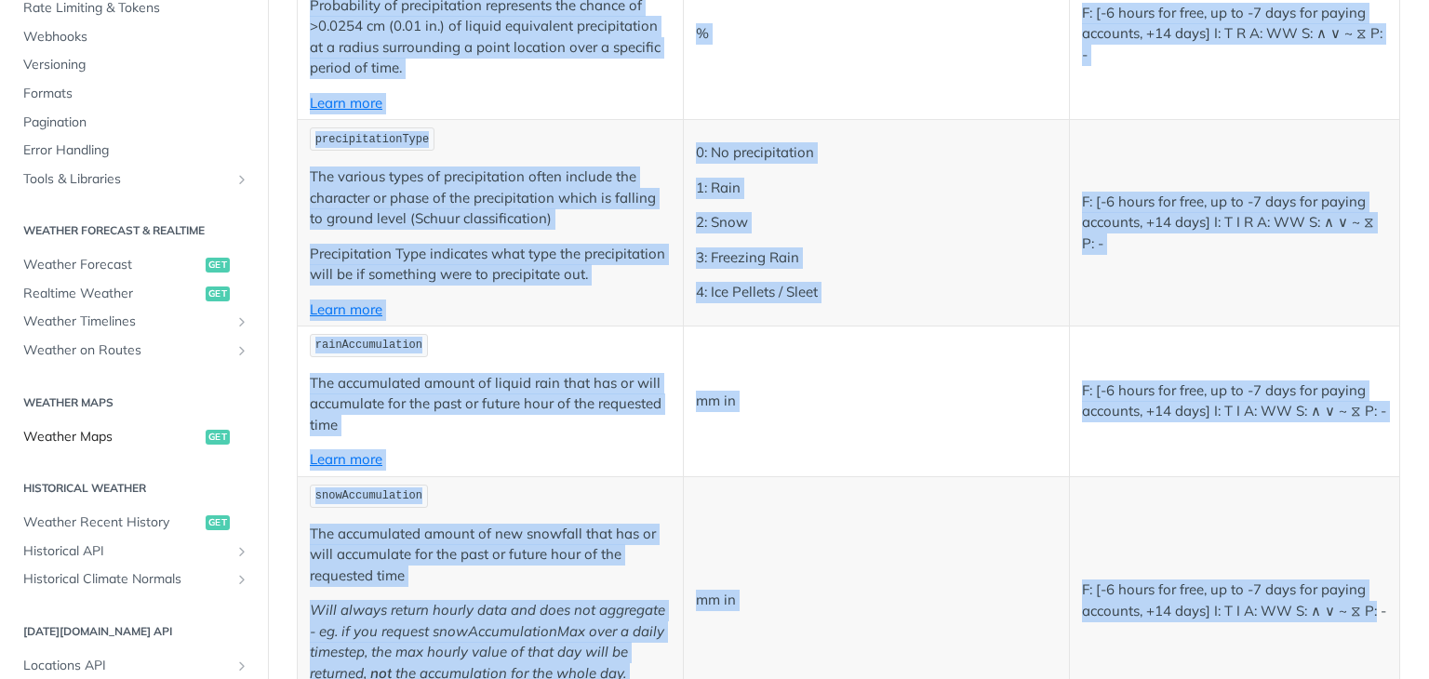
click at [93, 440] on span "Weather Maps" at bounding box center [112, 437] width 178 height 19
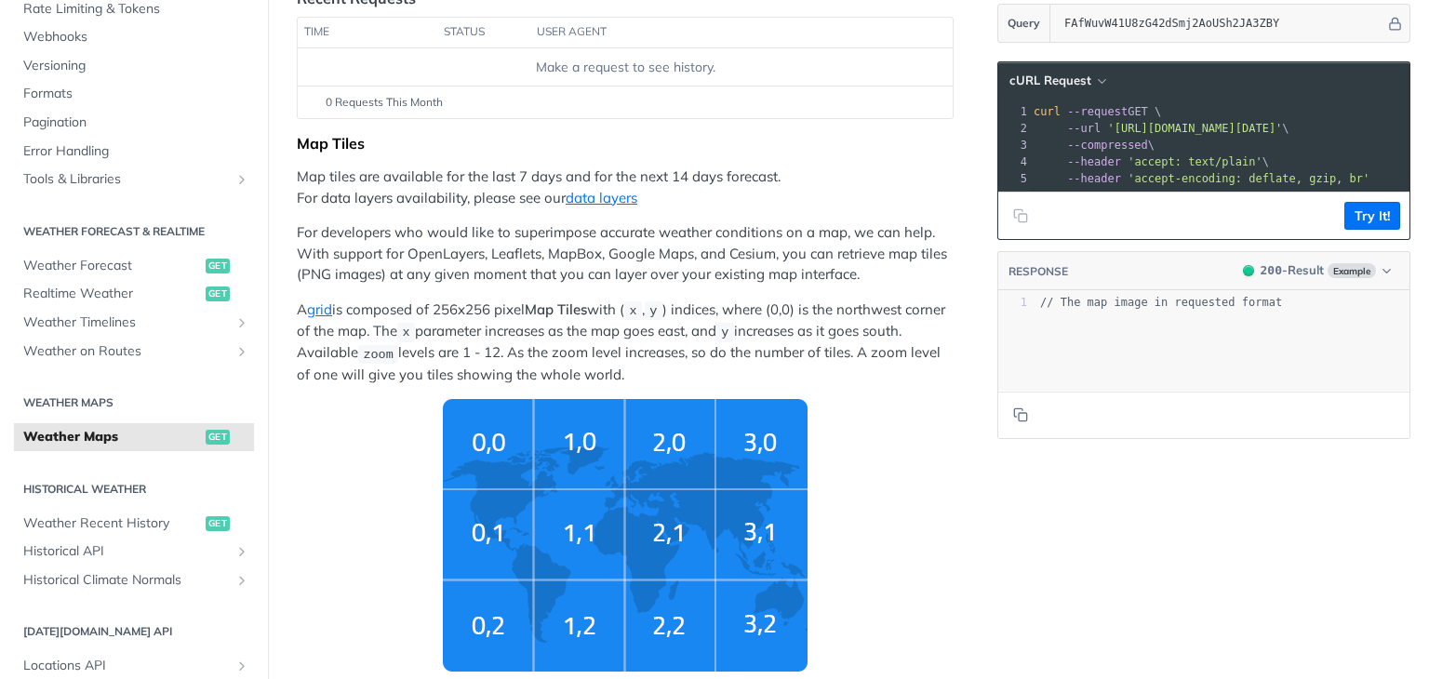
scroll to position [279, 0]
